Goal: Task Accomplishment & Management: Manage account settings

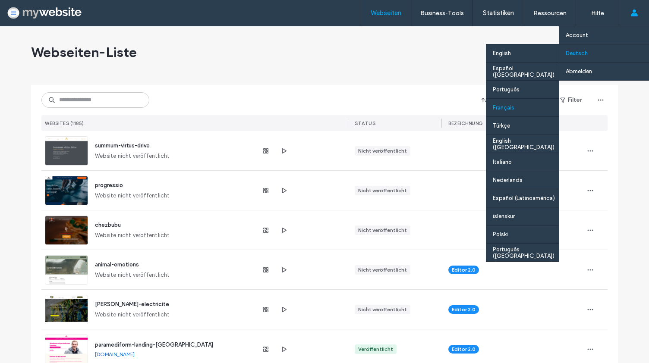
click at [519, 110] on div "Français" at bounding box center [522, 107] width 72 height 18
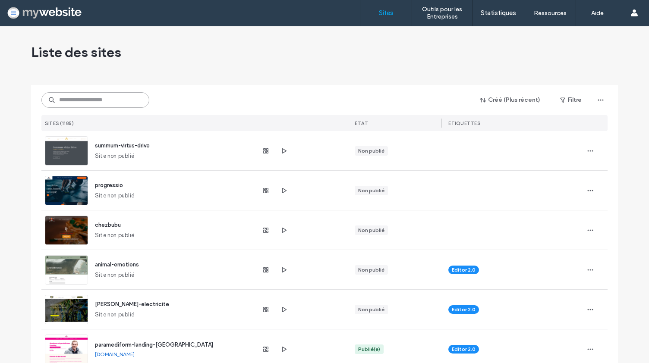
click at [109, 94] on input at bounding box center [95, 100] width 108 height 16
click at [105, 109] on div "Créé (Plus récent) Filtre SITES (1185) ÉTAT ÉTIQUETTES" at bounding box center [324, 108] width 566 height 46
click at [113, 100] on input at bounding box center [95, 100] width 108 height 16
paste input "**********"
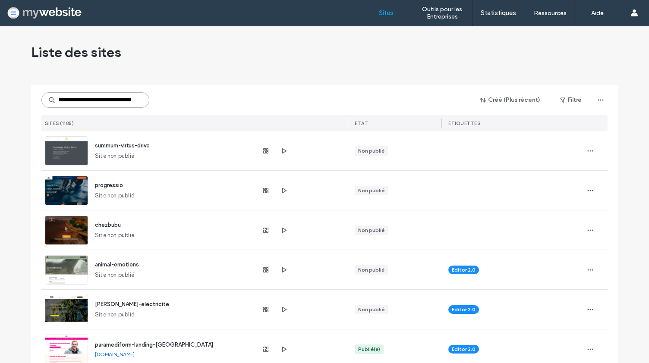
type input "**********"
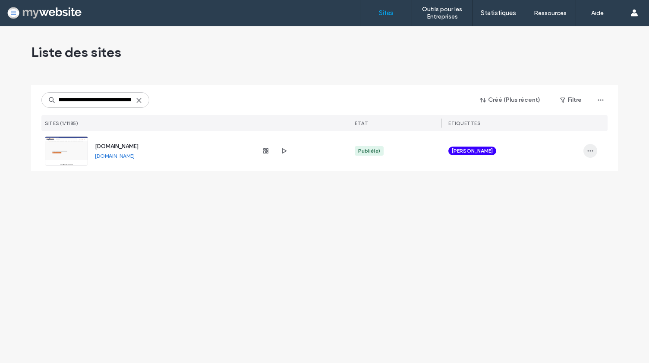
click at [588, 148] on icon "button" at bounding box center [590, 151] width 7 height 7
click at [570, 170] on span "Tableau de bord du site" at bounding box center [559, 173] width 62 height 9
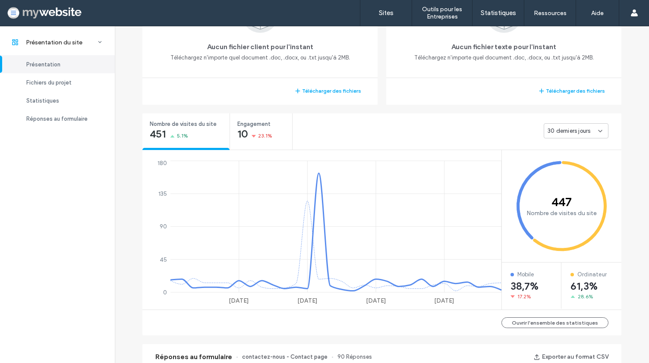
scroll to position [246, 0]
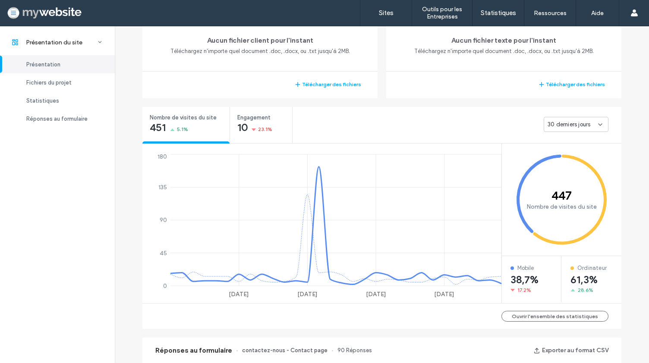
click at [586, 121] on span "30 derniers jours" at bounding box center [569, 124] width 43 height 9
click at [566, 170] on span "30 derniers jours" at bounding box center [566, 170] width 43 height 9
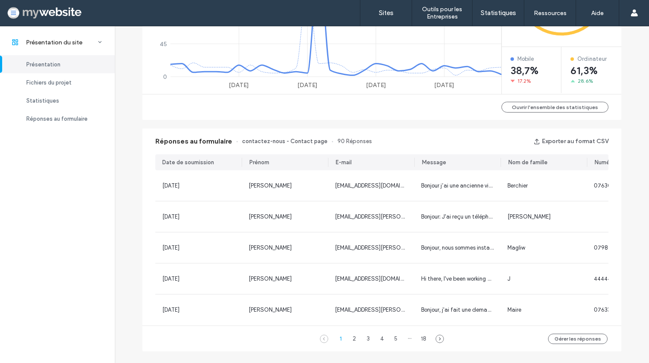
scroll to position [474, 0]
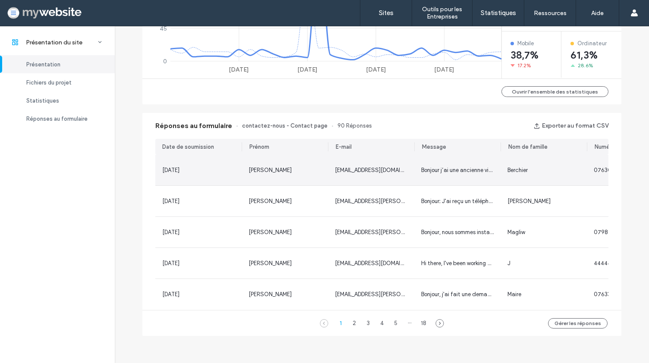
click at [479, 161] on div "Bonjour j’ai une ancienne visseuse bosch GSR 12 V et je dois remplacer l’accu p…" at bounding box center [457, 170] width 86 height 31
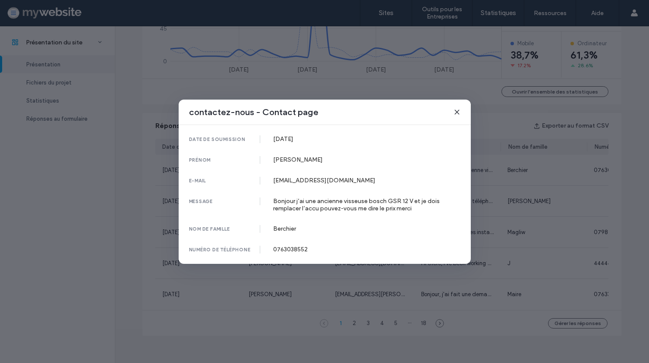
click at [458, 110] on use at bounding box center [457, 112] width 4 height 4
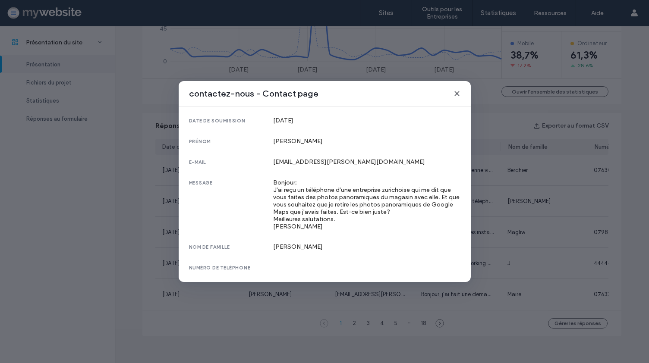
click at [456, 90] on icon at bounding box center [457, 93] width 7 height 7
